Goal: Transaction & Acquisition: Purchase product/service

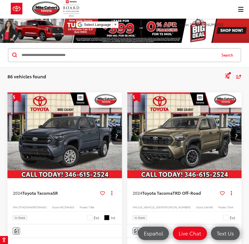
click at [62, 132] on img "2024 Toyota Tacoma SR 0" at bounding box center [64, 135] width 115 height 86
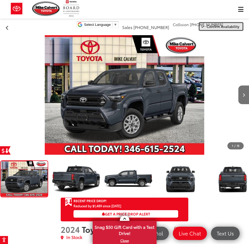
click at [204, 27] on button "Confirm Availability" at bounding box center [221, 26] width 46 height 9
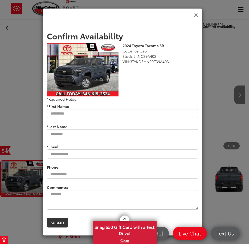
click at [194, 15] on icon "Close" at bounding box center [196, 16] width 4 height 6
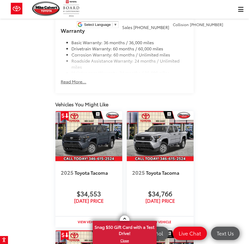
scroll to position [959, 0]
